Goal: Transaction & Acquisition: Purchase product/service

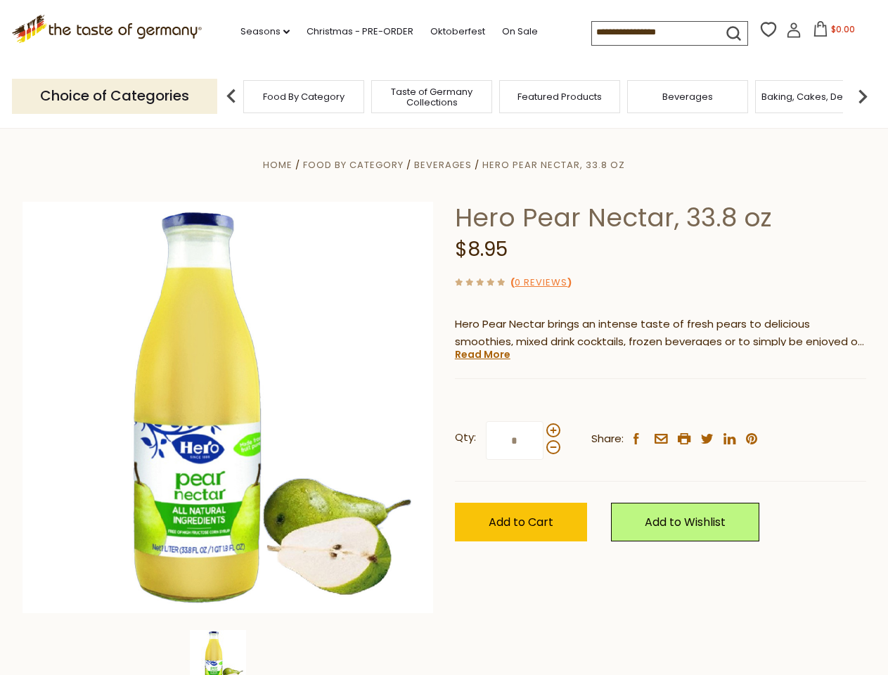
click at [444, 338] on div "Home Food By Category [GEOGRAPHIC_DATA] Hero Pear Nectar, 33.8 oz Hero Pear Nec…" at bounding box center [444, 426] width 865 height 541
click at [259, 32] on link "Seasons dropdown_arrow" at bounding box center [265, 31] width 49 height 15
click at [831, 33] on span "$0.00" at bounding box center [843, 29] width 24 height 12
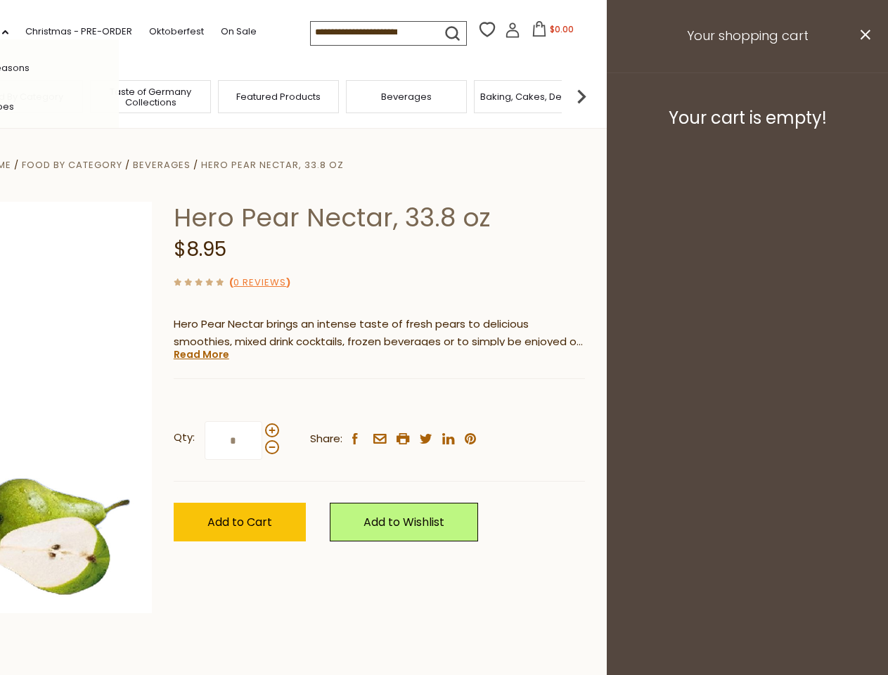
click at [119, 96] on div "All Seasons Recipes Game Day [DATE] [DATE] [DATE][PERSON_NAME] [DATE] Springfes…" at bounding box center [39, 337] width 160 height 596
click at [863, 96] on footer "Your cart is empty!" at bounding box center [747, 117] width 281 height 91
click at [444, 402] on div "Qty: * Share: facebook email printer twitter linkedin pinterest" at bounding box center [379, 441] width 411 height 82
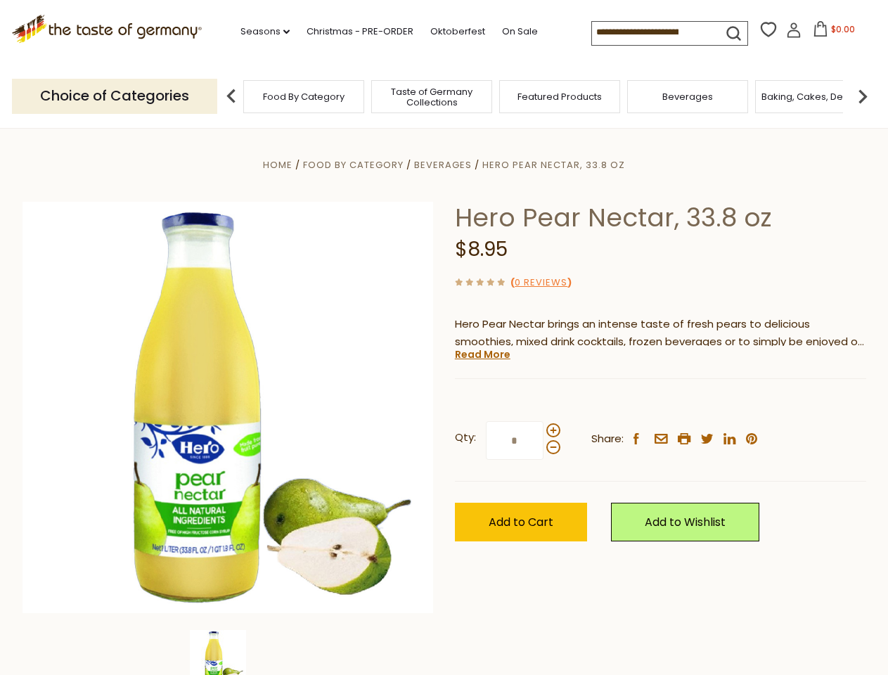
click at [228, 653] on div "Home Food By Category [GEOGRAPHIC_DATA] Hero Pear Nectar, 33.8 oz Hero Pear Nec…" at bounding box center [444, 426] width 865 height 541
click at [228, 653] on img at bounding box center [218, 658] width 56 height 56
click at [482, 354] on link "Read More" at bounding box center [483, 354] width 56 height 14
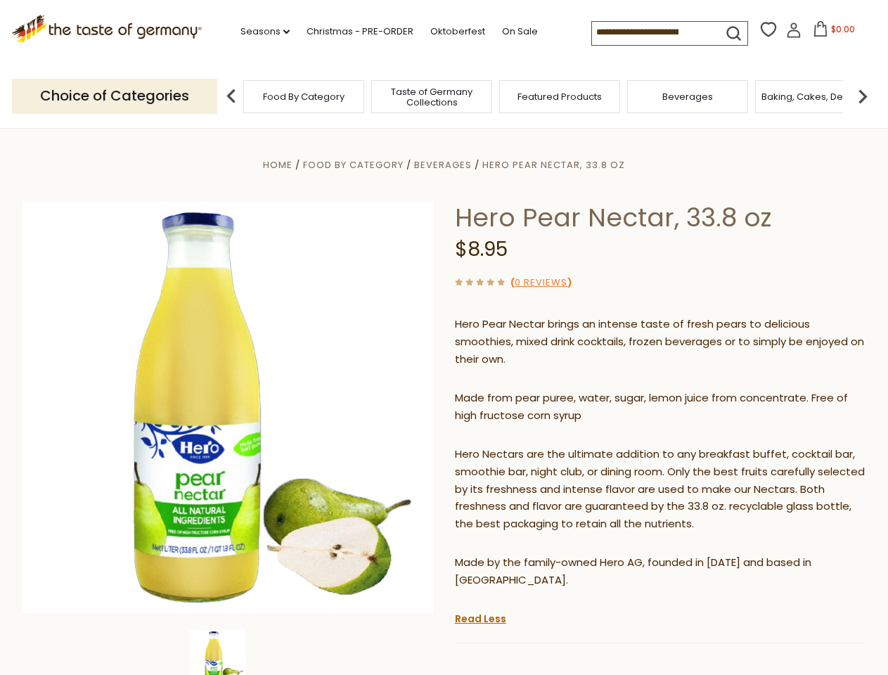
click at [553, 446] on p "Hero Nectars are the ultimate addition to any breakfast buffet, cocktail bar, s…" at bounding box center [660, 490] width 411 height 88
